Goal: Navigation & Orientation: Understand site structure

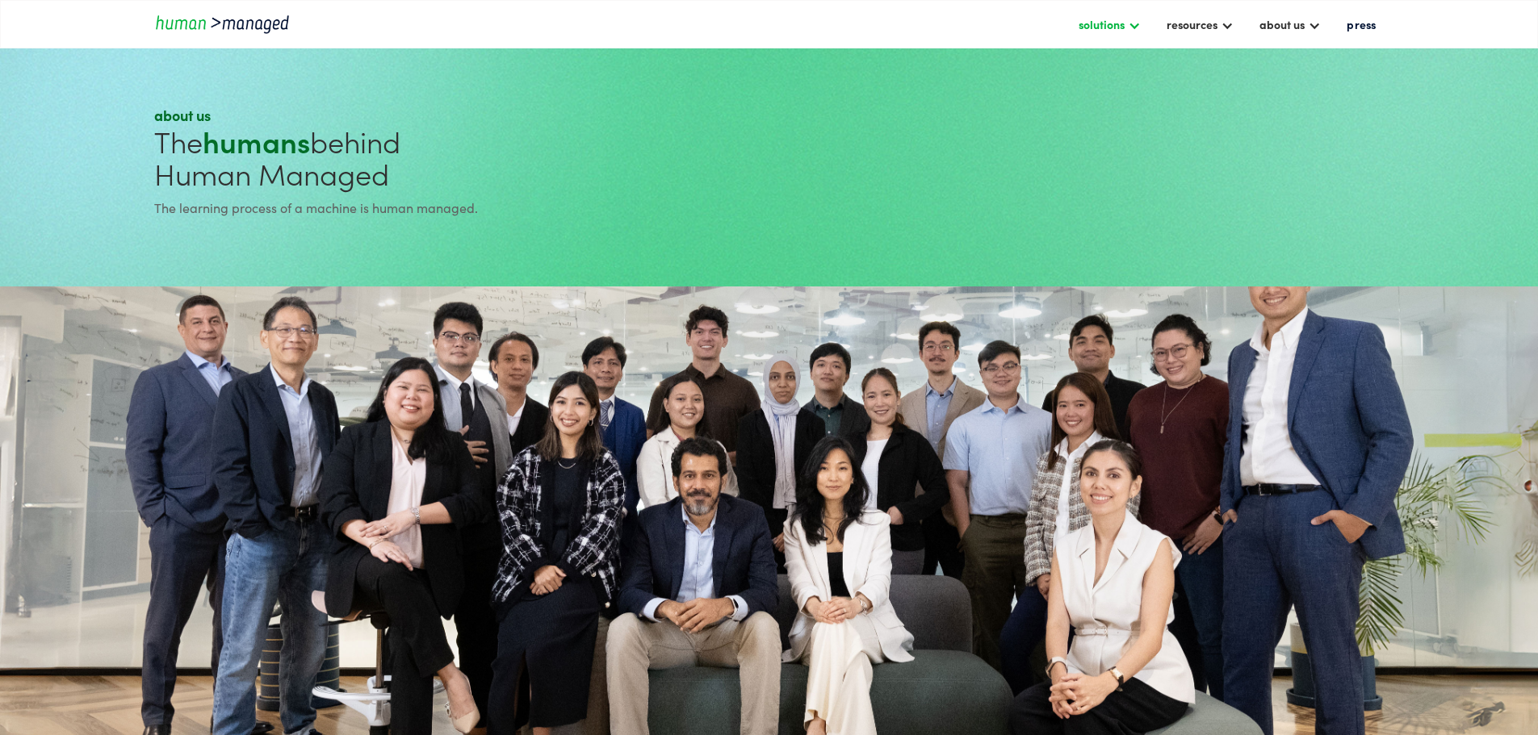
click at [1128, 31] on div at bounding box center [1134, 24] width 13 height 13
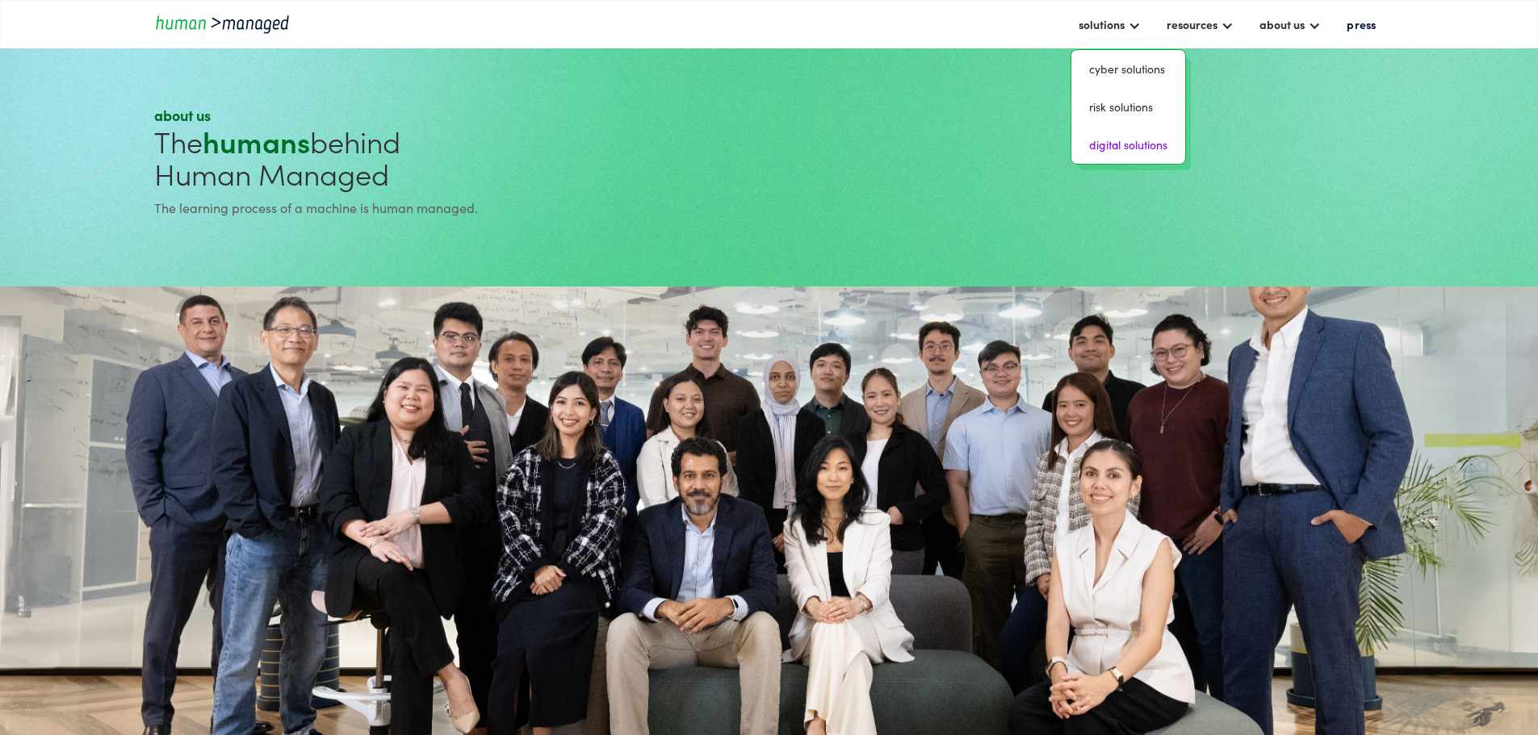
click at [1078, 132] on link "digital solutions" at bounding box center [1128, 144] width 101 height 25
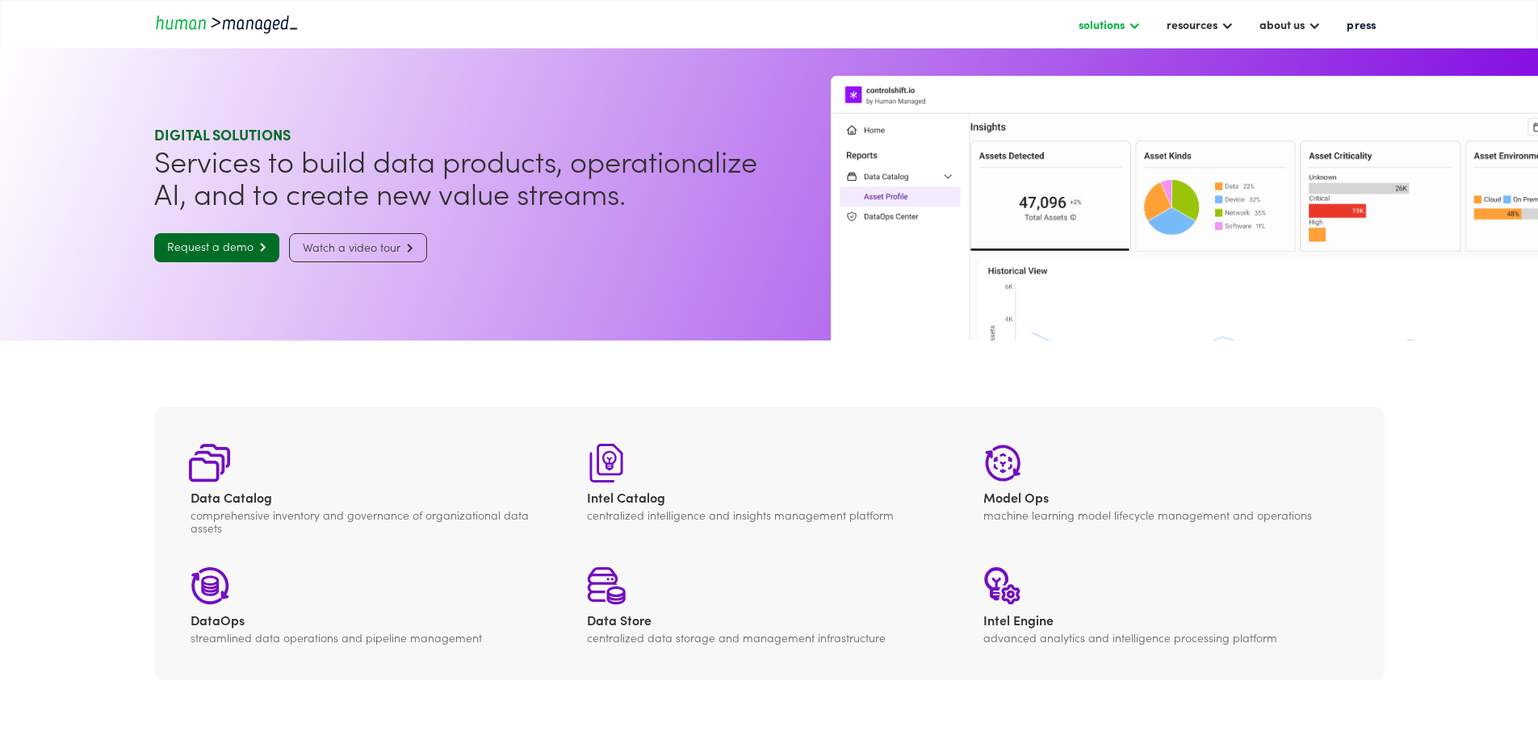
click at [1128, 30] on div at bounding box center [1134, 24] width 13 height 13
click at [1078, 98] on link "risk solutions" at bounding box center [1128, 106] width 101 height 25
